Goal: Task Accomplishment & Management: Complete application form

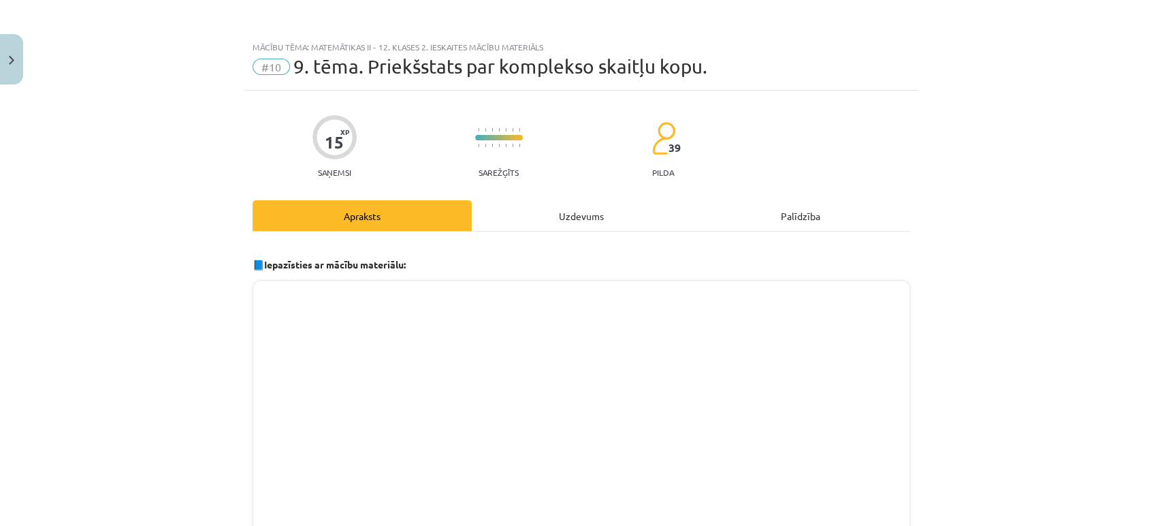
scroll to position [302, 0]
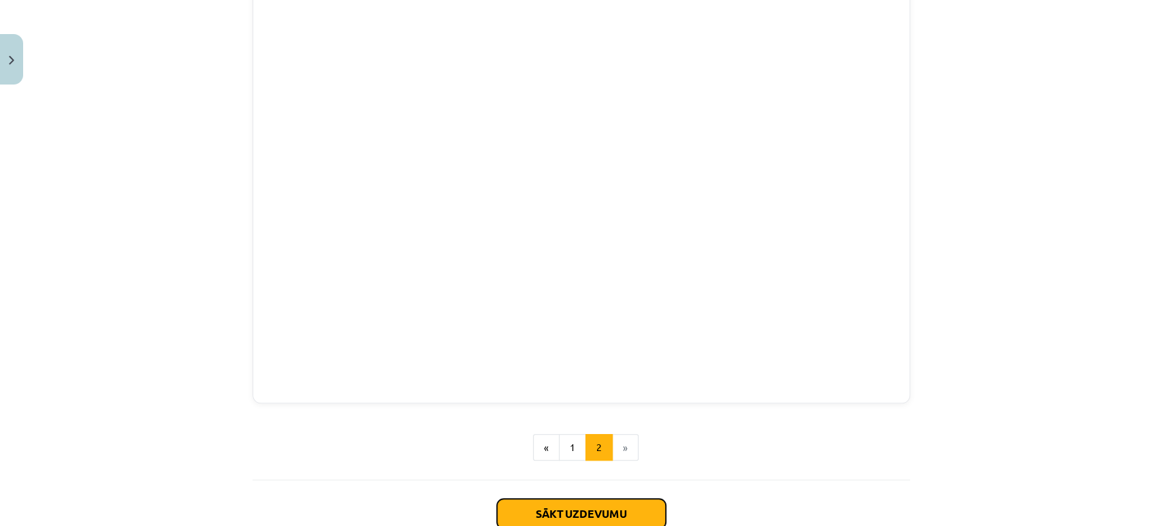
click at [561, 511] on button "Sākt uzdevumu" at bounding box center [581, 513] width 169 height 30
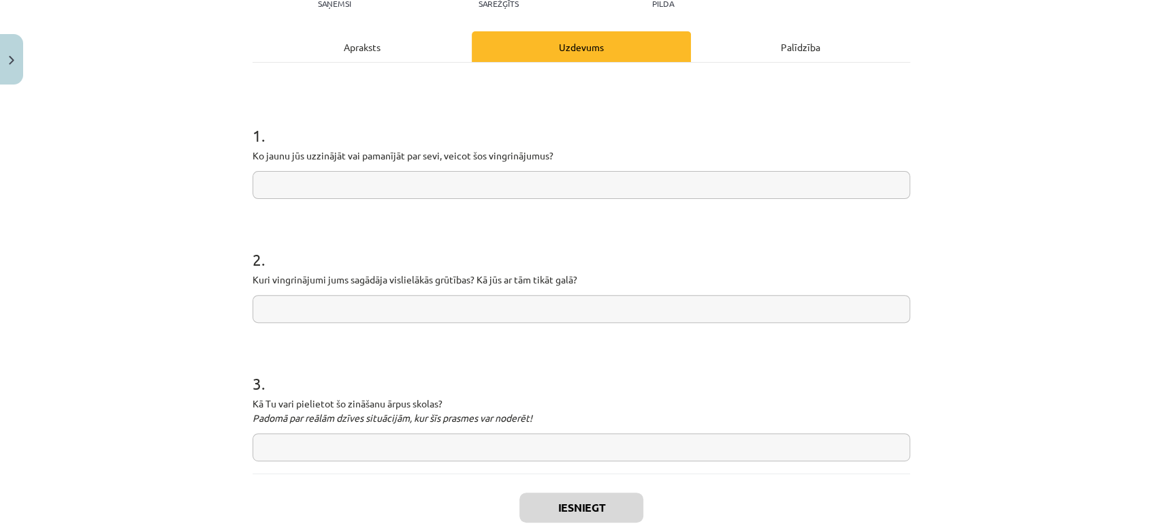
scroll to position [169, 0]
click at [458, 176] on input "text" at bounding box center [582, 185] width 658 height 28
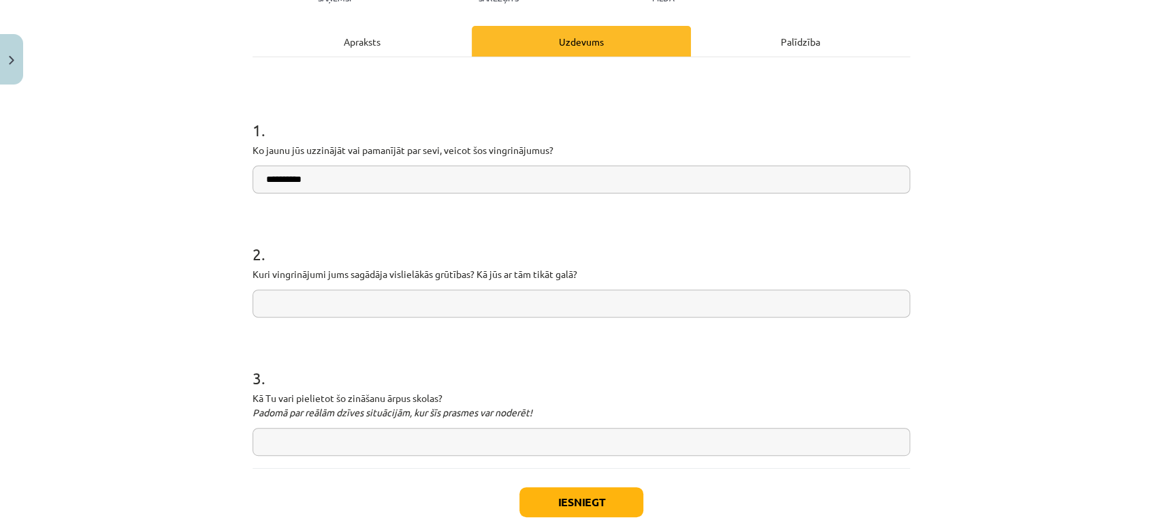
type input "**********"
click at [459, 298] on input "text" at bounding box center [582, 303] width 658 height 28
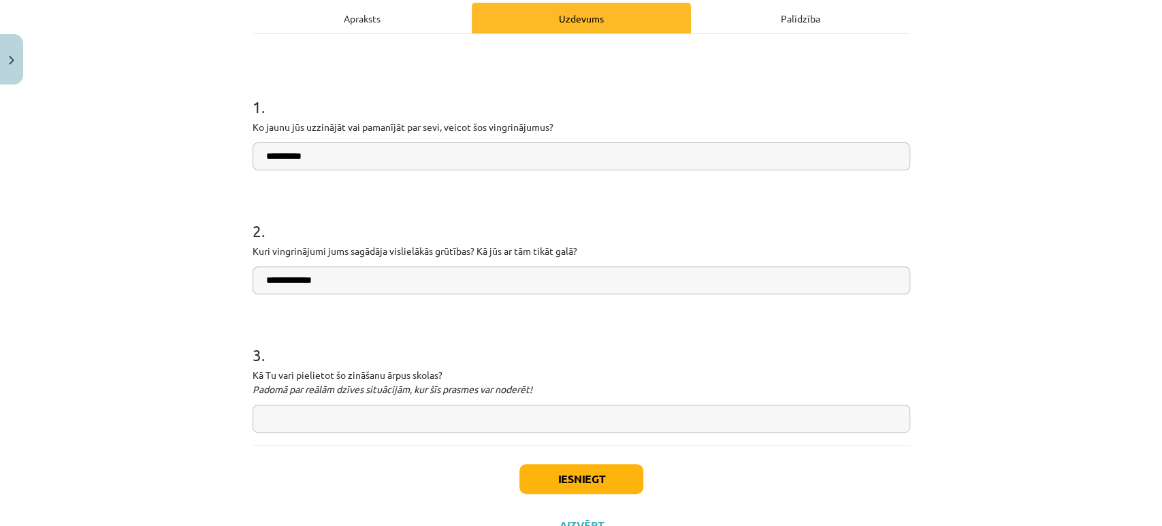
scroll to position [199, 0]
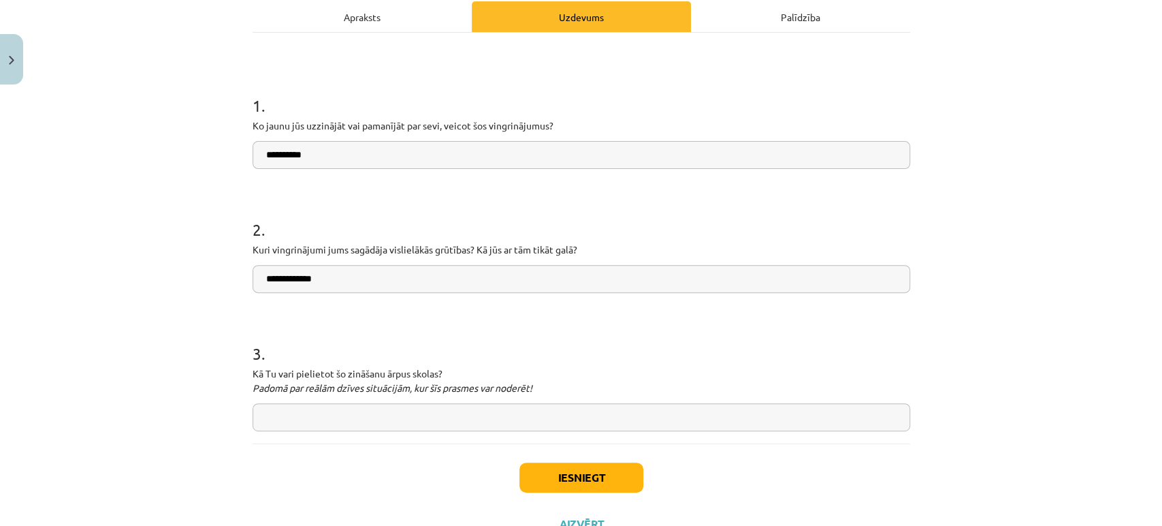
type input "**********"
click at [345, 405] on input "text" at bounding box center [582, 417] width 658 height 28
type input "*****"
click at [633, 475] on button "Iesniegt" at bounding box center [581, 477] width 124 height 30
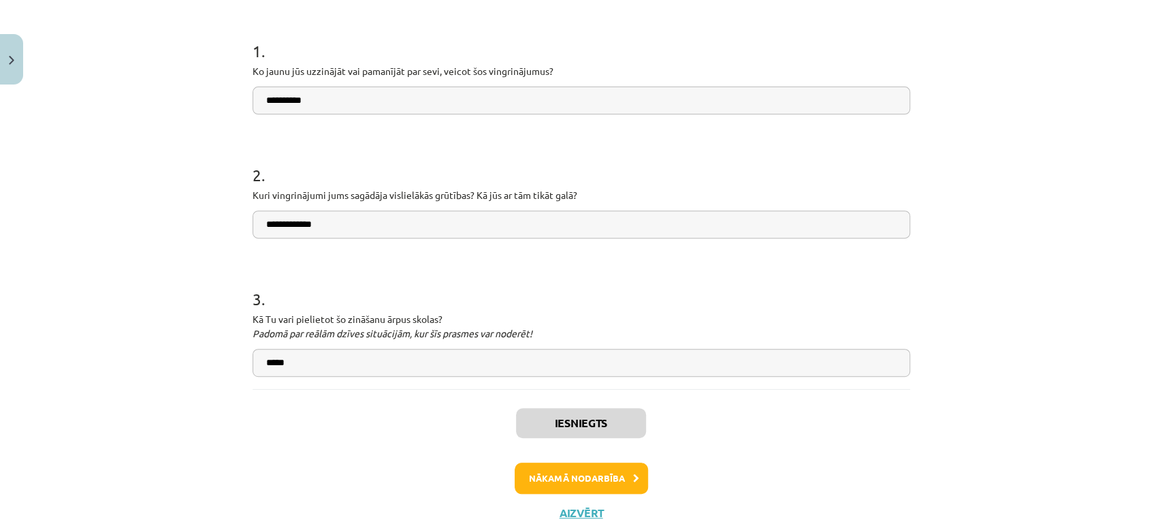
scroll to position [296, 0]
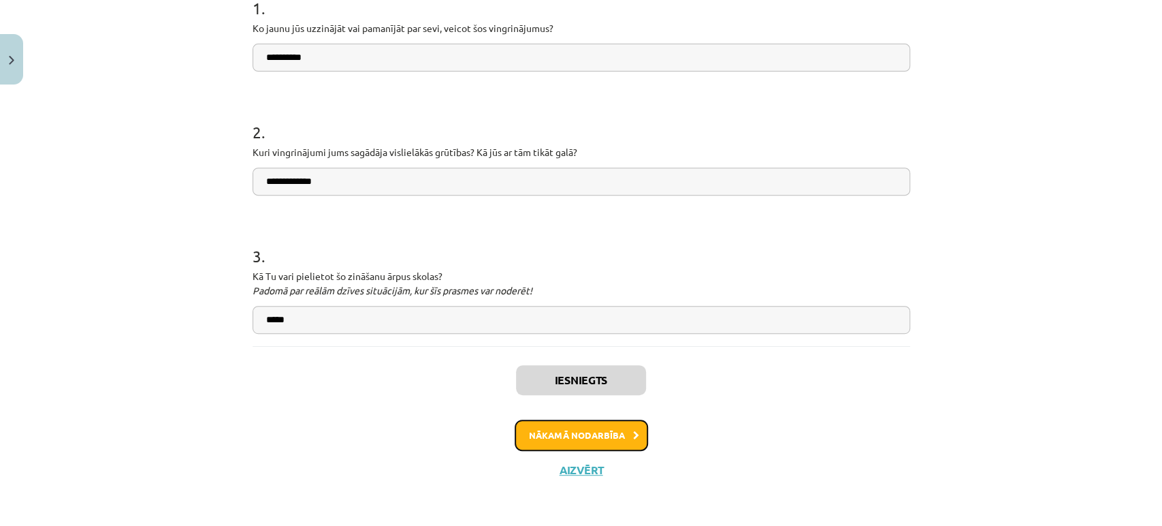
click at [591, 434] on button "Nākamā nodarbība" at bounding box center [581, 434] width 133 height 31
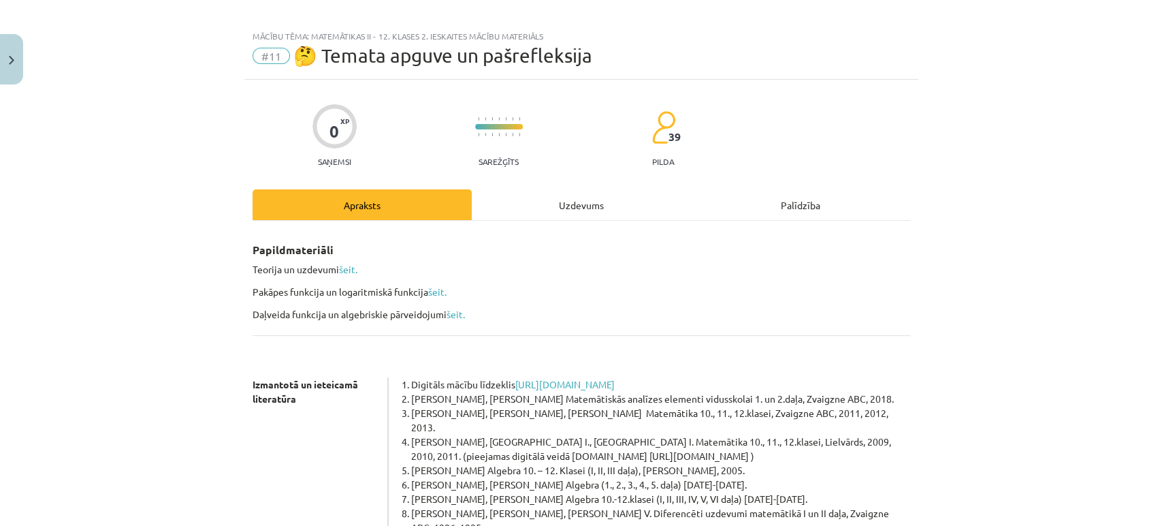
scroll to position [246, 0]
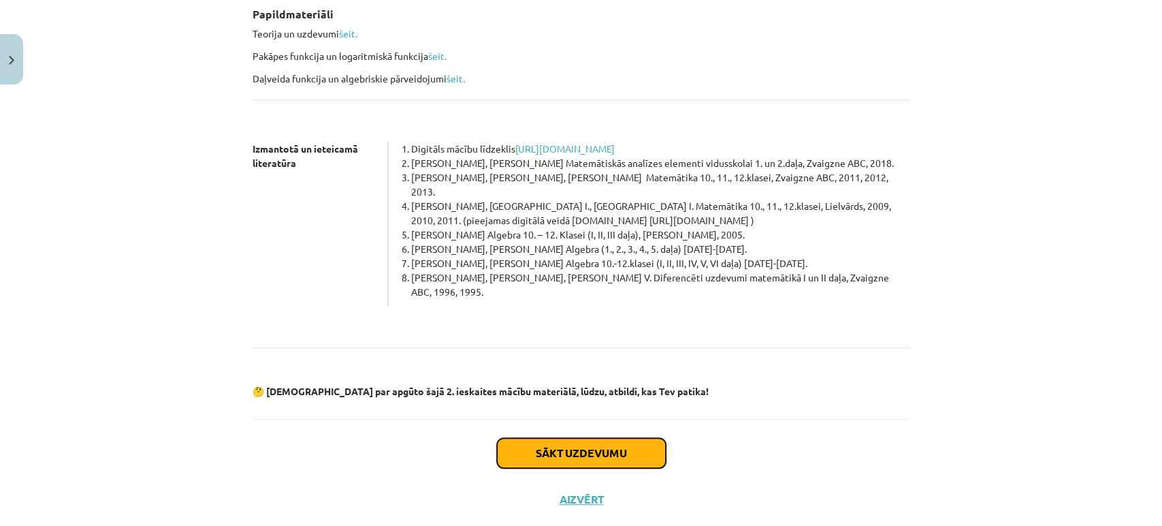
click at [564, 438] on button "Sākt uzdevumu" at bounding box center [581, 453] width 169 height 30
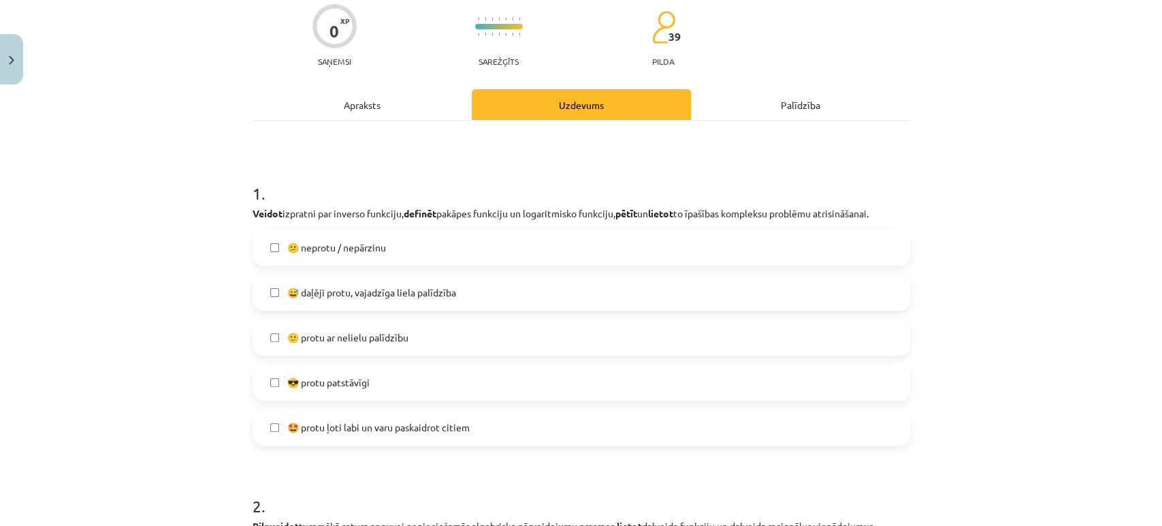
scroll to position [113, 0]
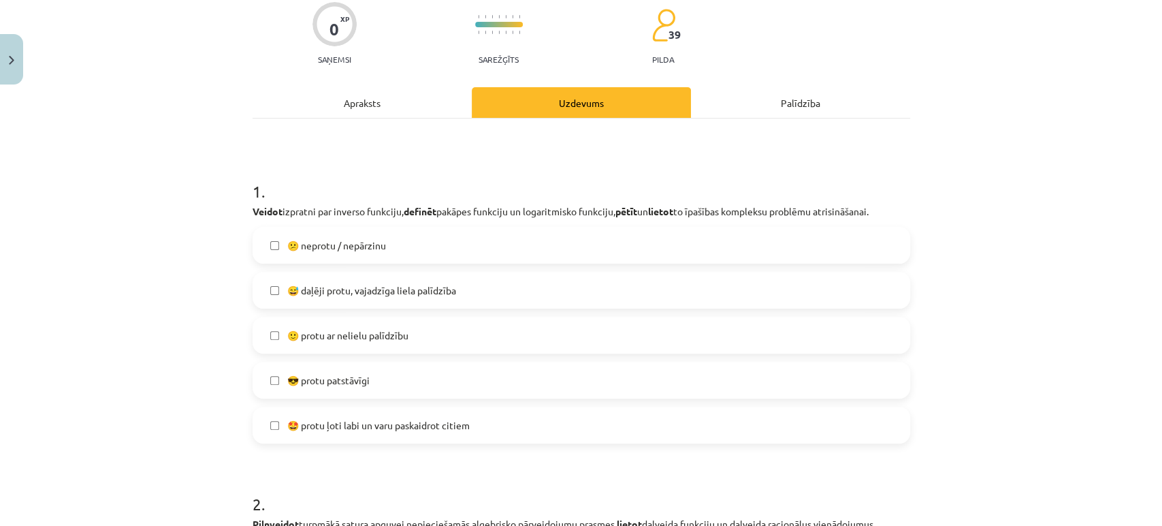
click at [411, 329] on label "🙂 protu ar nelielu palīdzību" at bounding box center [581, 335] width 655 height 34
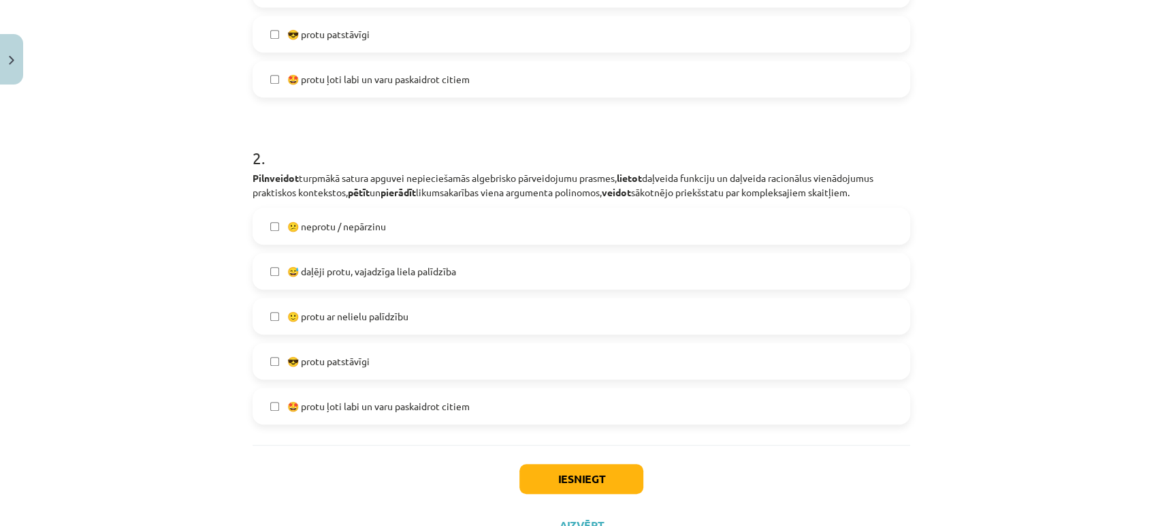
scroll to position [465, 0]
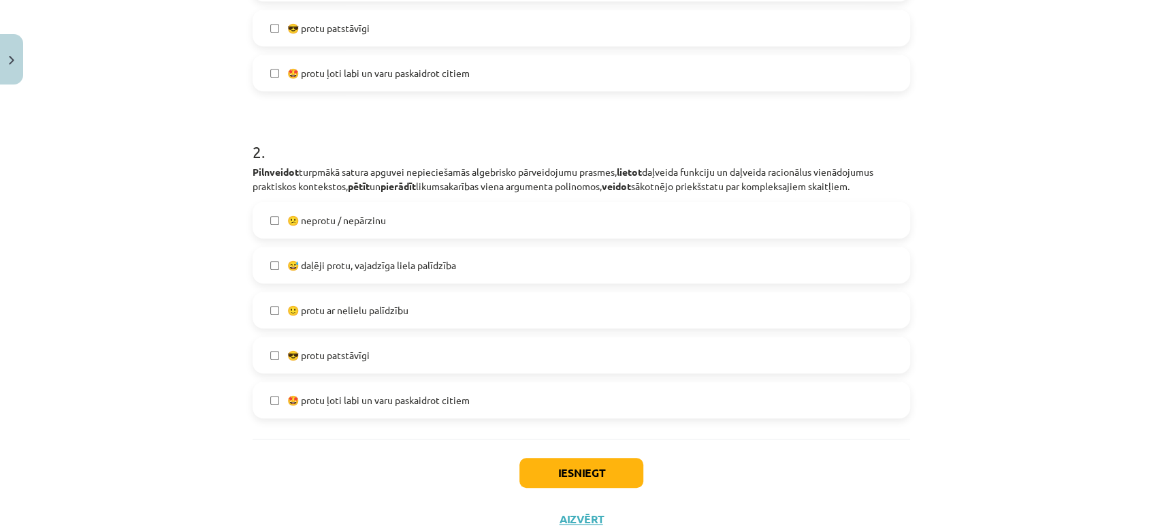
click at [401, 353] on label "😎 protu patstāvīgi" at bounding box center [581, 355] width 655 height 34
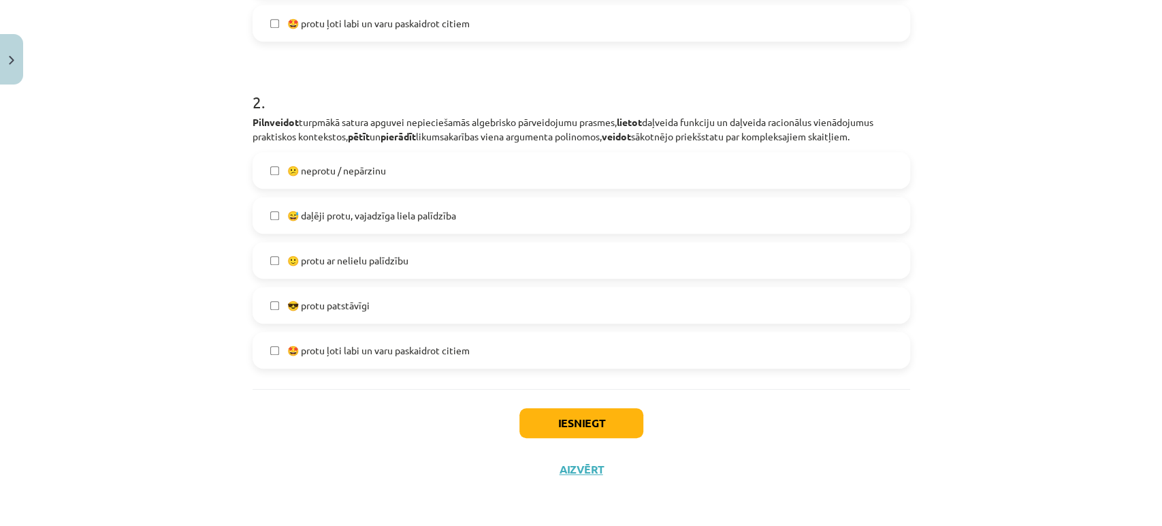
click at [536, 404] on div "Iesniegt Aizvērt" at bounding box center [582, 436] width 658 height 95
click at [384, 332] on div "🤩 protu ļoti labi un varu paskaidrot citiem" at bounding box center [582, 350] width 658 height 37
drag, startPoint x: 379, startPoint y: 311, endPoint x: 379, endPoint y: 270, distance: 41.5
click at [379, 270] on div "😕 neprotu / nepārzinu  😅 daļēji protu, vajadzīga liela palīdzība 🙂 protu ar nel…" at bounding box center [582, 260] width 658 height 217
click at [379, 270] on label "🙂 protu ar nelielu palīdzību" at bounding box center [581, 260] width 655 height 34
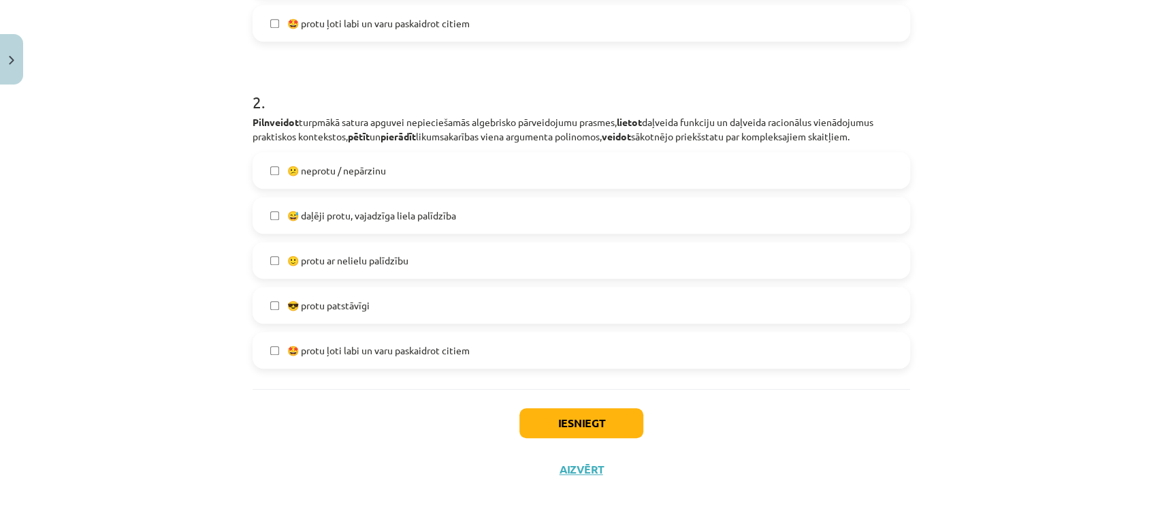
click at [355, 300] on span "😎 protu patstāvīgi" at bounding box center [328, 305] width 82 height 14
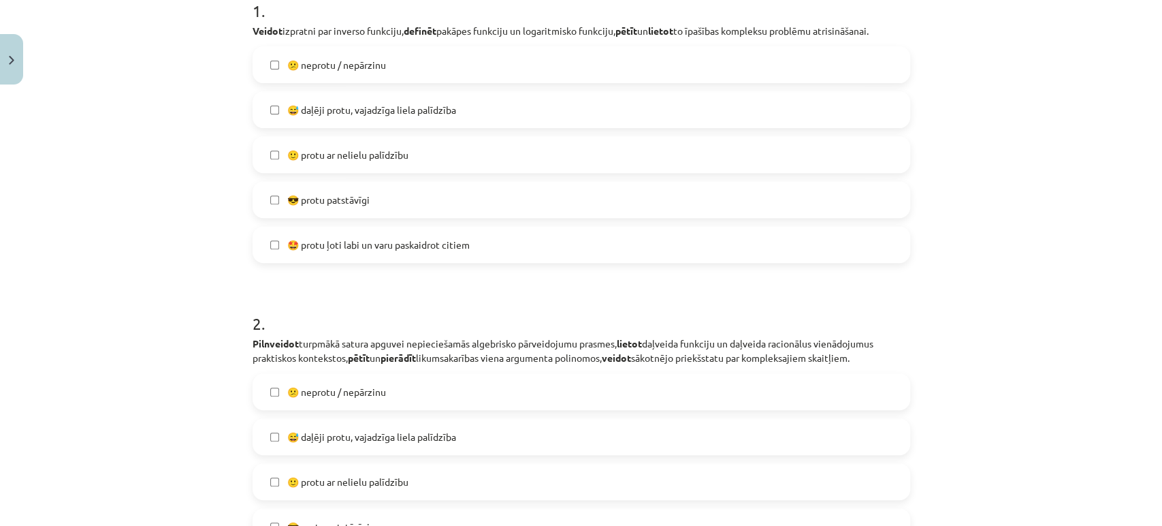
scroll to position [289, 0]
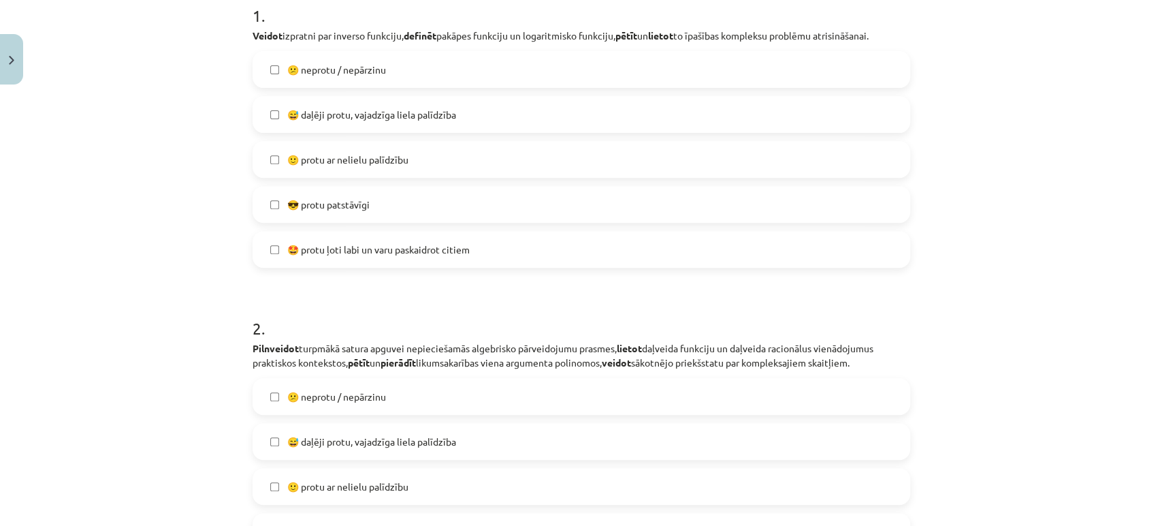
click at [358, 197] on span "😎 protu patstāvīgi" at bounding box center [328, 204] width 82 height 14
click at [368, 168] on label "🙂 protu ar nelielu palīdzību" at bounding box center [581, 159] width 655 height 34
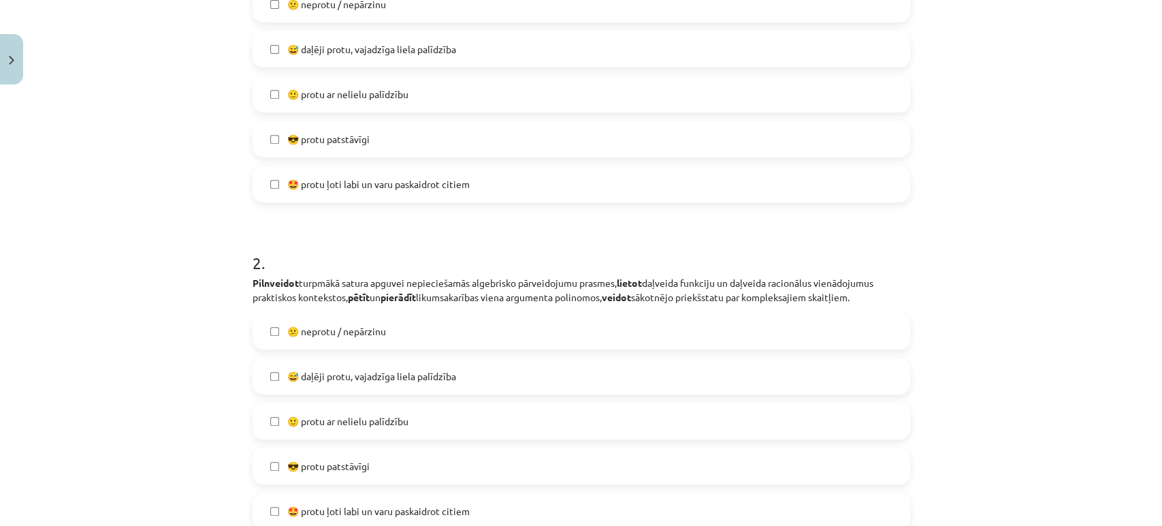
scroll to position [344, 0]
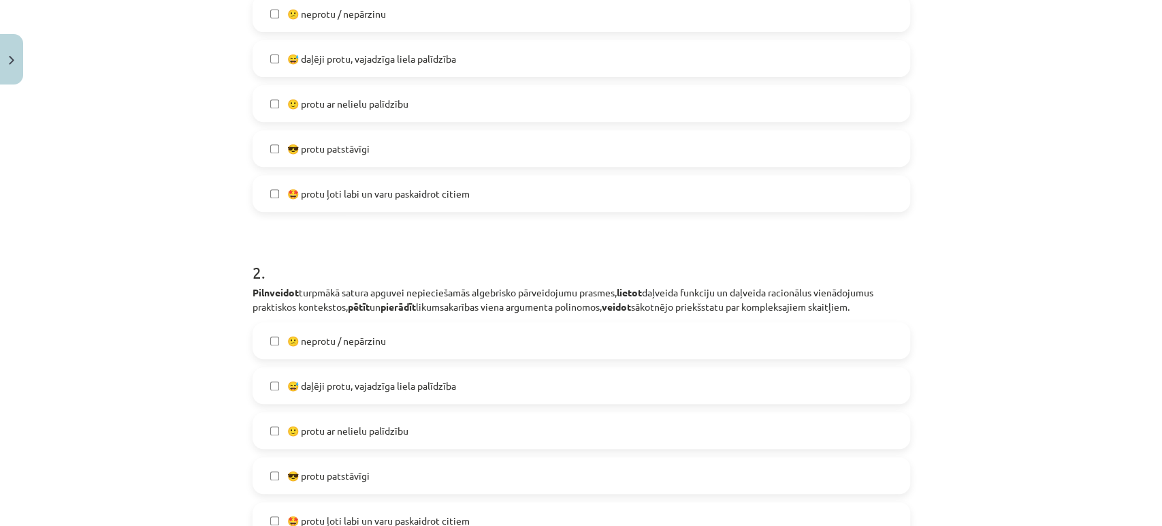
click at [379, 115] on label "🙂 protu ar nelielu palīdzību" at bounding box center [581, 103] width 655 height 34
click at [365, 139] on label "😎 protu patstāvīgi" at bounding box center [581, 148] width 655 height 34
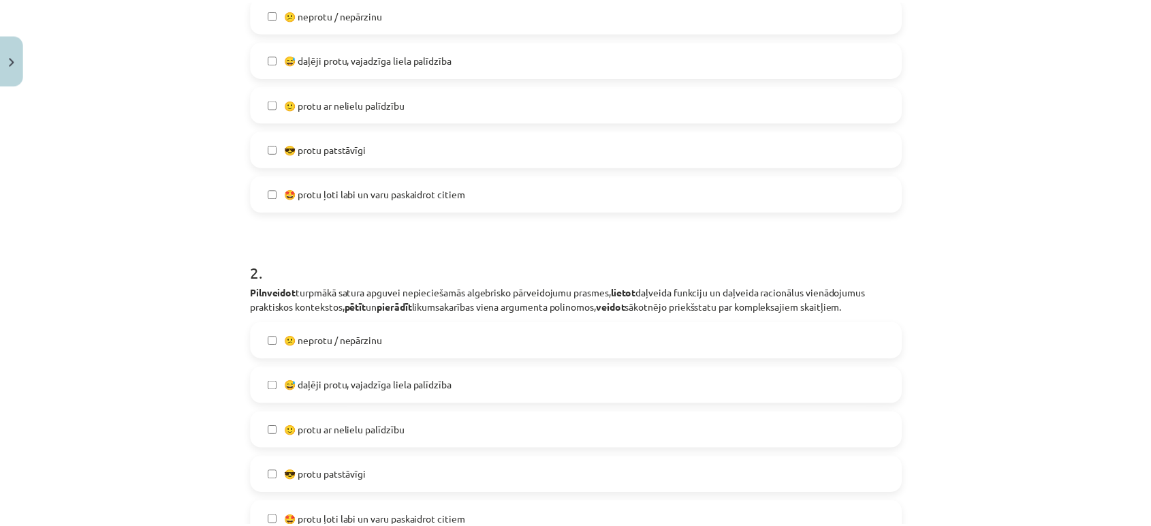
scroll to position [515, 0]
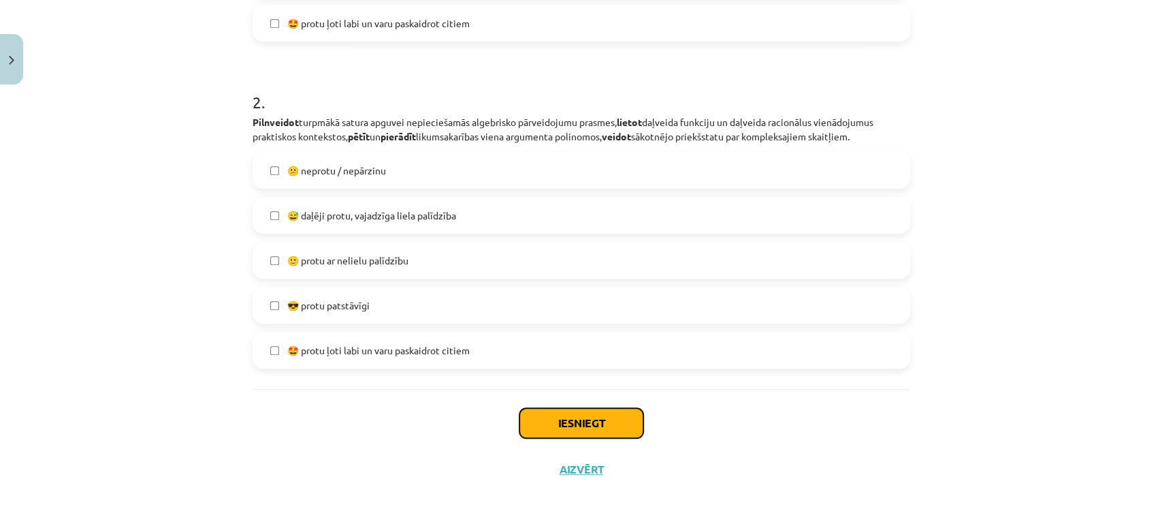
click at [575, 418] on button "Iesniegt" at bounding box center [581, 423] width 124 height 30
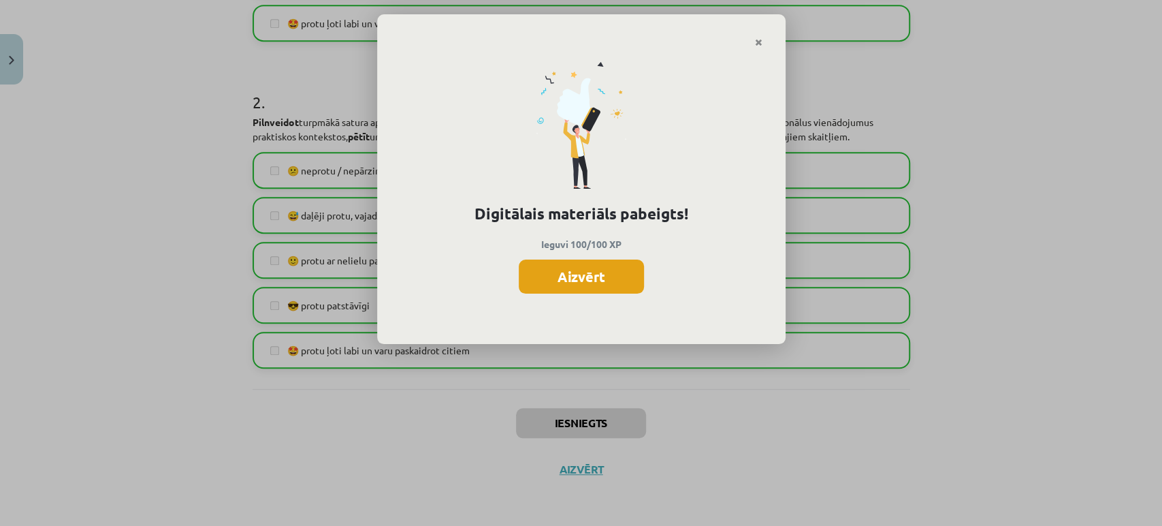
click at [583, 280] on button "Aizvērt" at bounding box center [581, 276] width 125 height 34
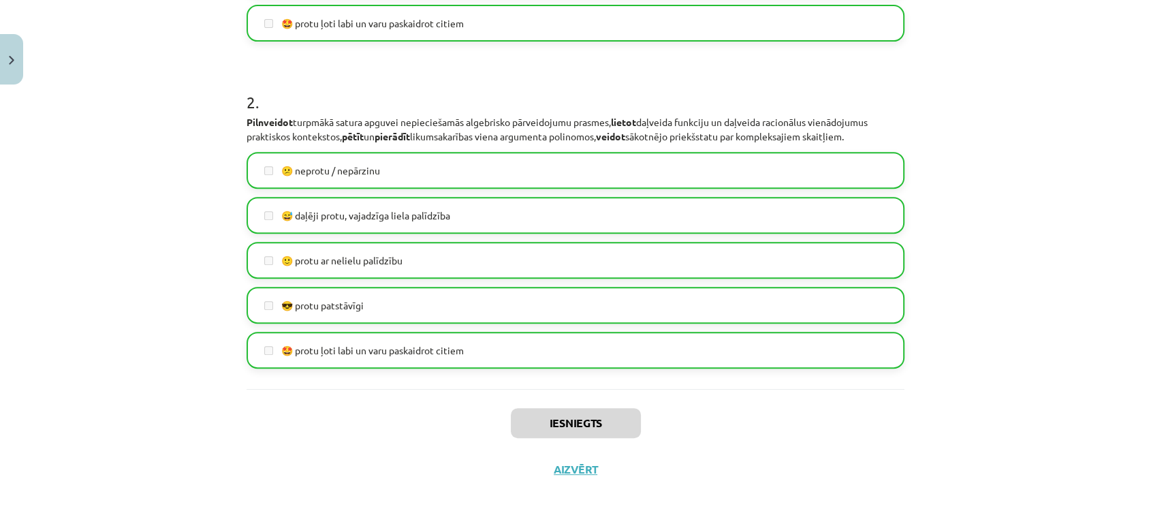
scroll to position [1243, 0]
click at [579, 468] on button "Aizvērt" at bounding box center [575, 469] width 52 height 14
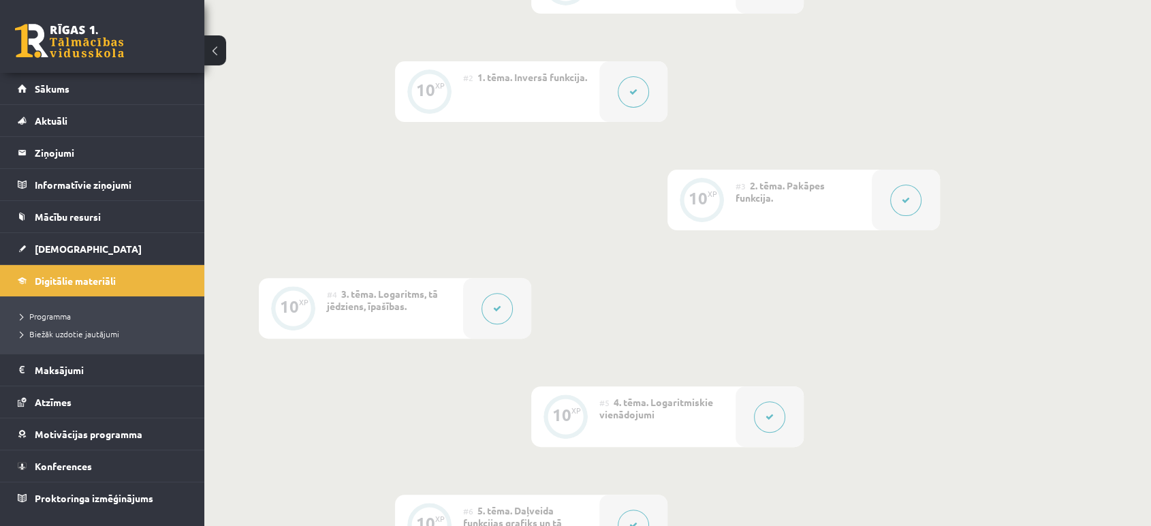
scroll to position [370, 0]
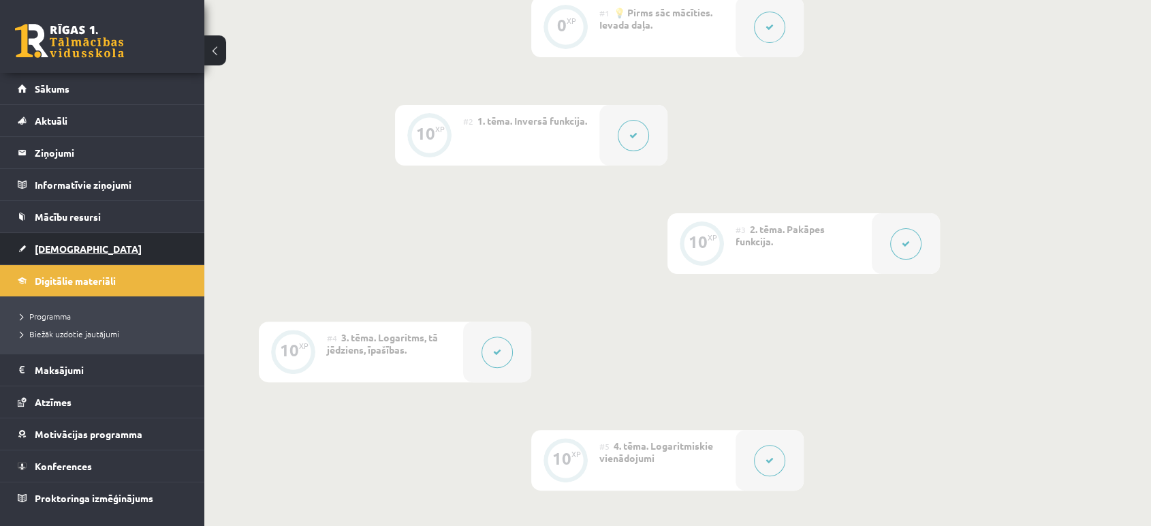
click at [68, 245] on span "[DEMOGRAPHIC_DATA]" at bounding box center [88, 248] width 107 height 12
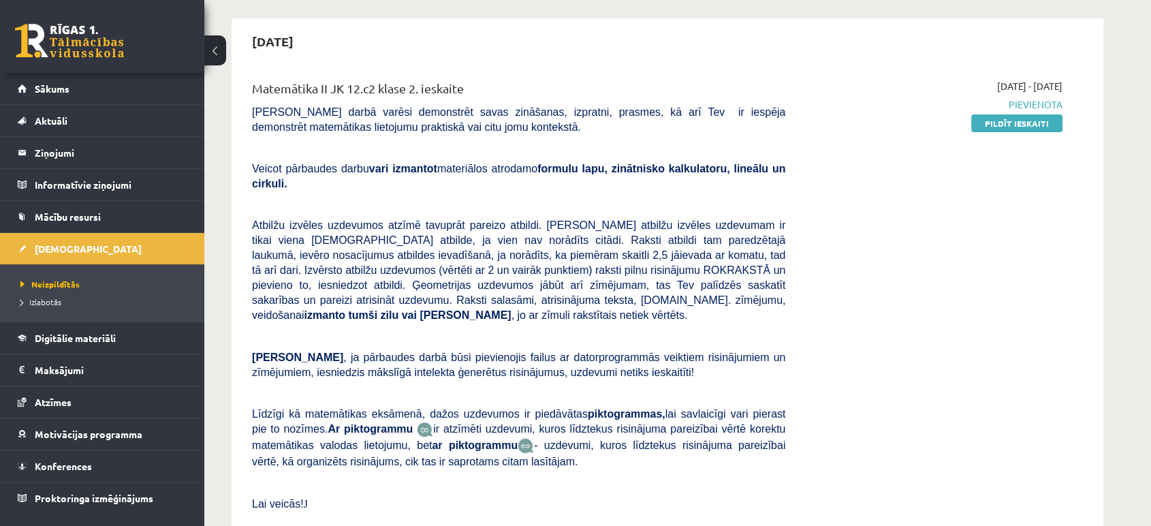
scroll to position [316, 0]
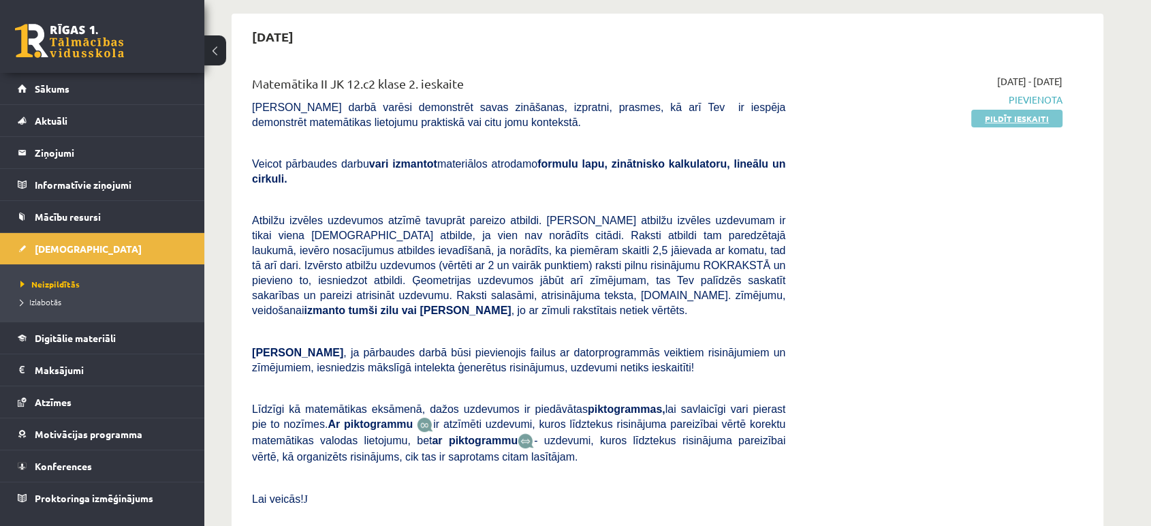
click at [1017, 120] on link "Pildīt ieskaiti" at bounding box center [1016, 119] width 91 height 18
click at [101, 458] on link "Konferences" at bounding box center [103, 465] width 170 height 31
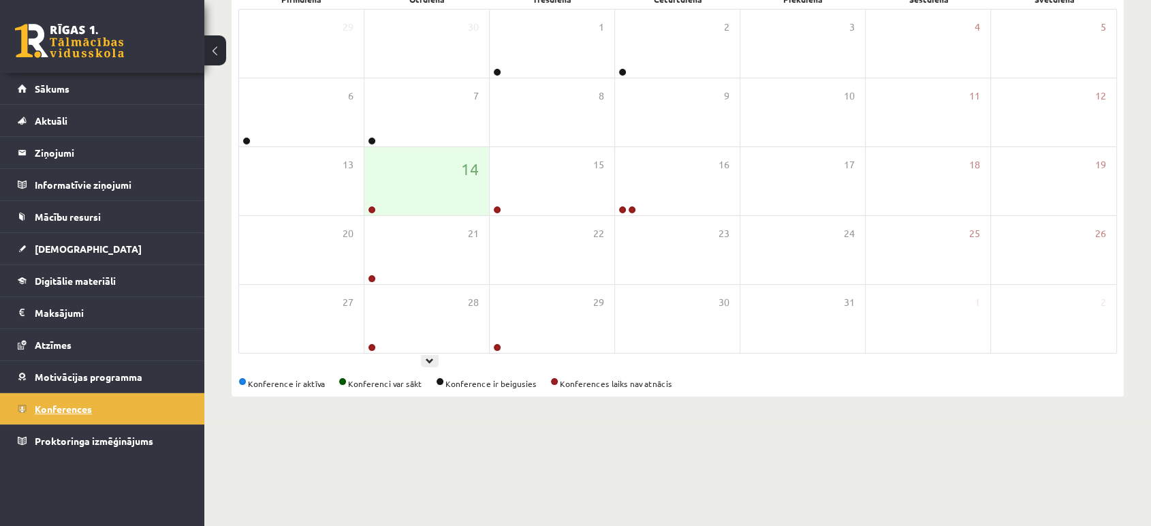
scroll to position [124, 0]
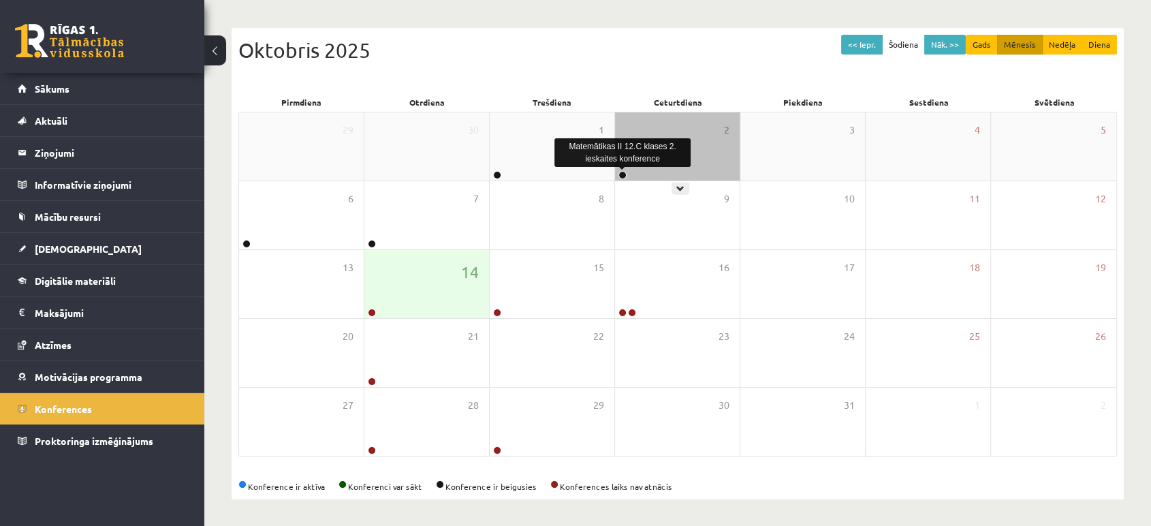
click at [624, 172] on link at bounding box center [622, 175] width 8 height 8
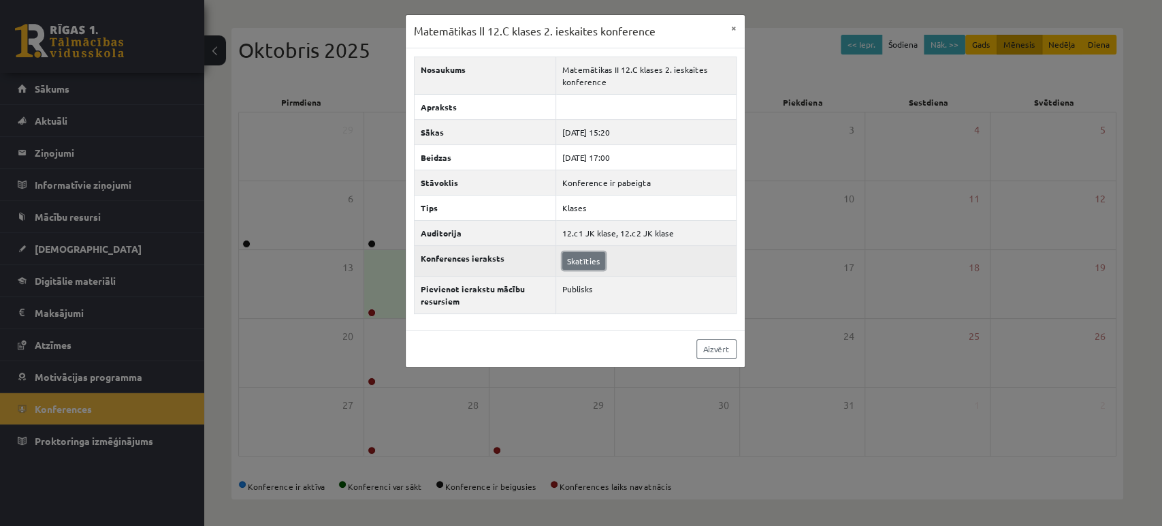
click at [584, 253] on link "Skatīties" at bounding box center [583, 261] width 43 height 18
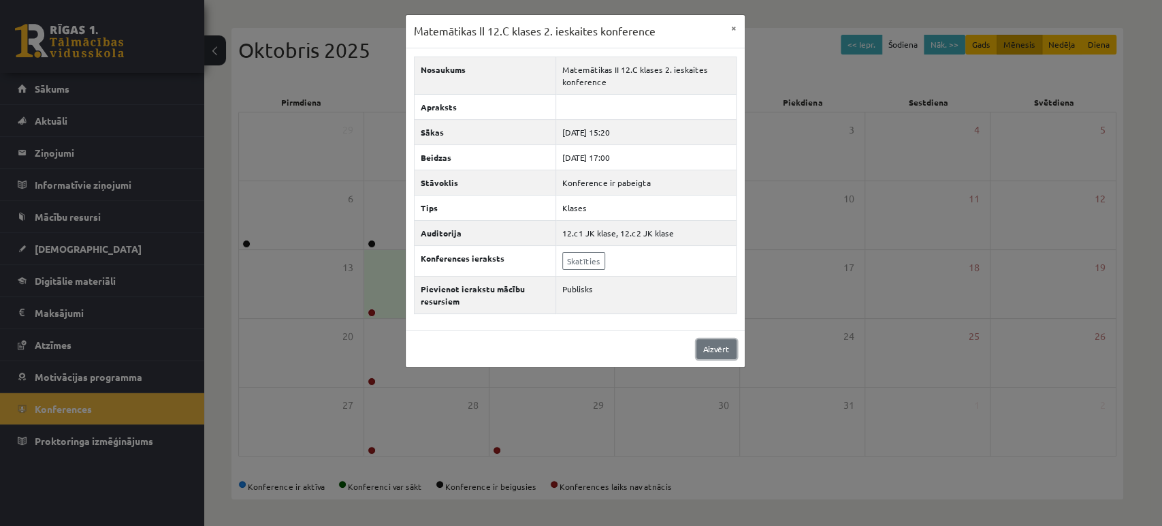
click at [713, 344] on link "Aizvērt" at bounding box center [716, 349] width 40 height 20
